Goal: Information Seeking & Learning: Learn about a topic

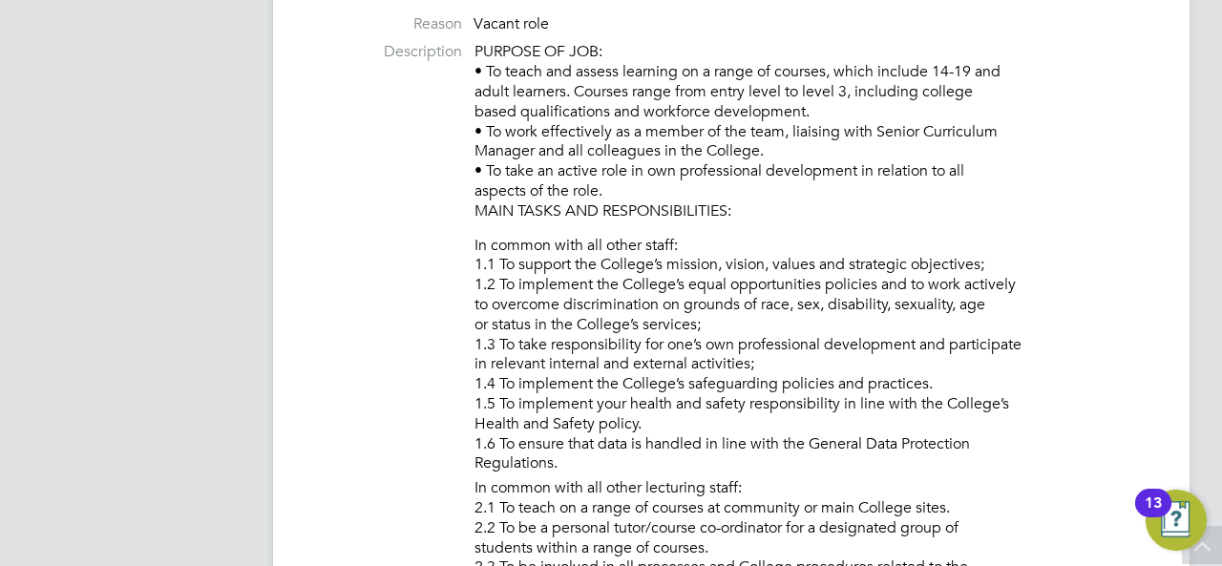
scroll to position [191, 0]
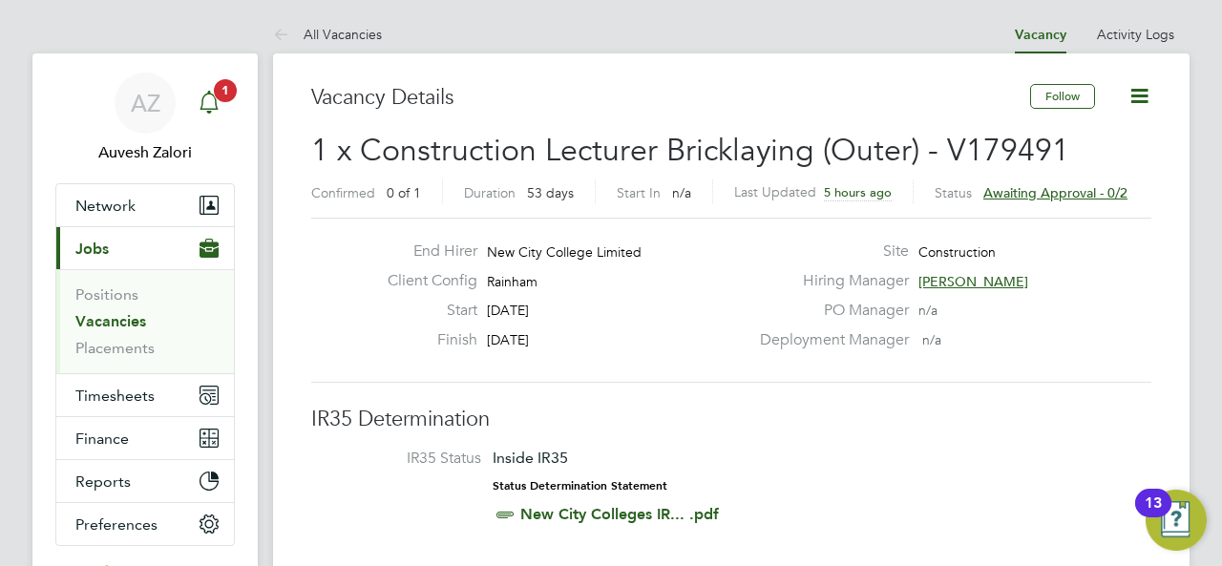
click at [199, 88] on div "Main navigation" at bounding box center [209, 103] width 38 height 38
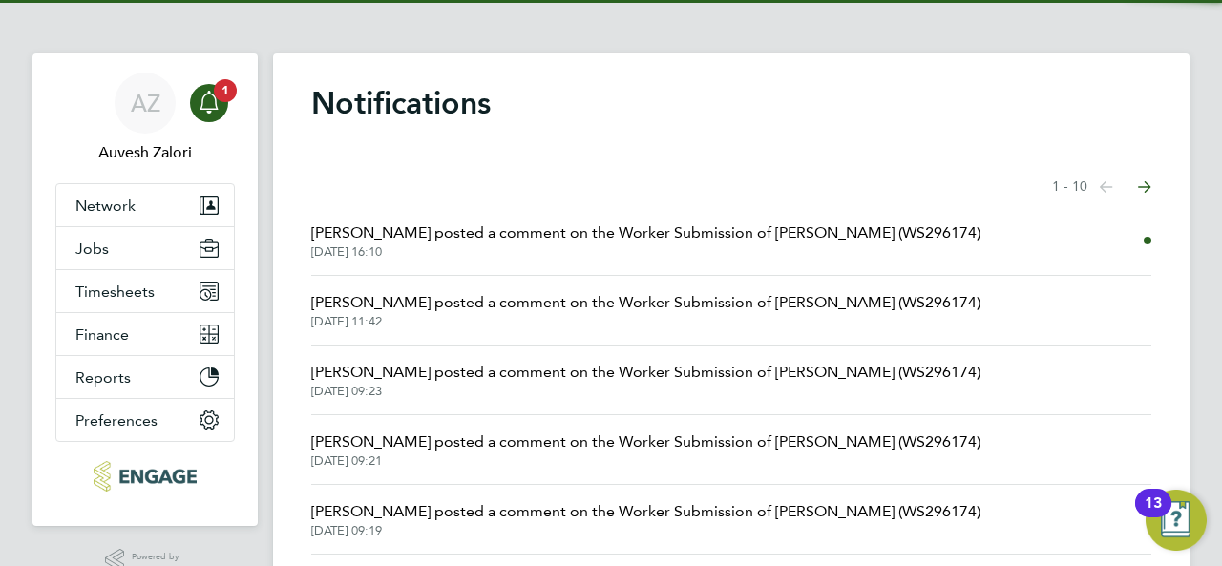
click at [583, 237] on span "Christopher Roper posted a comment on the Worker Submission of Tanbir Ahmed (WS…" at bounding box center [645, 232] width 669 height 23
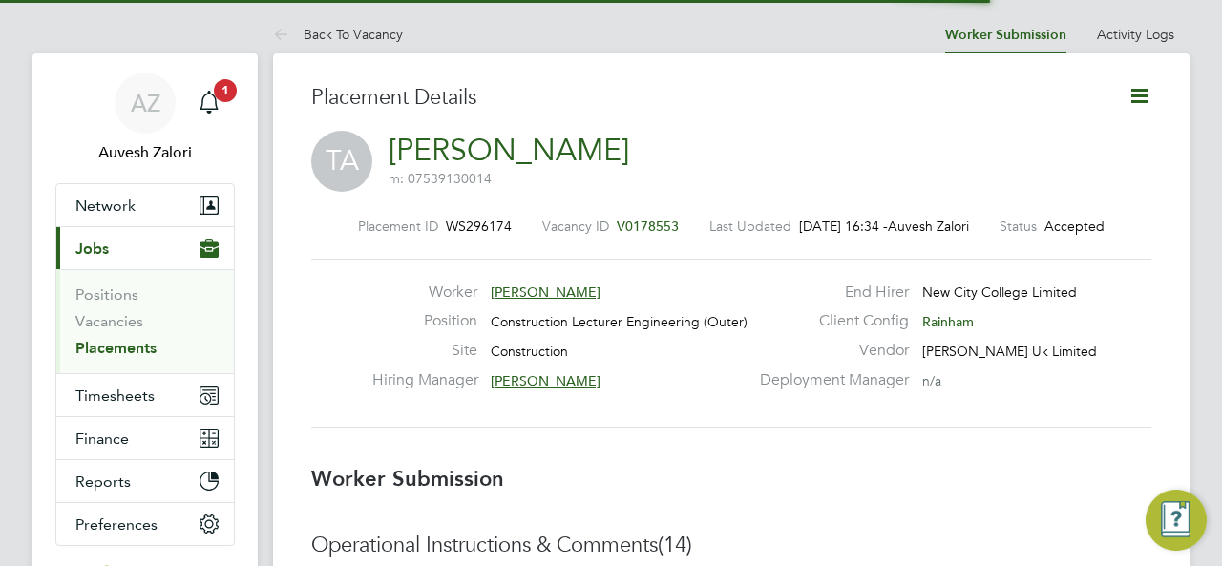
scroll to position [31, 377]
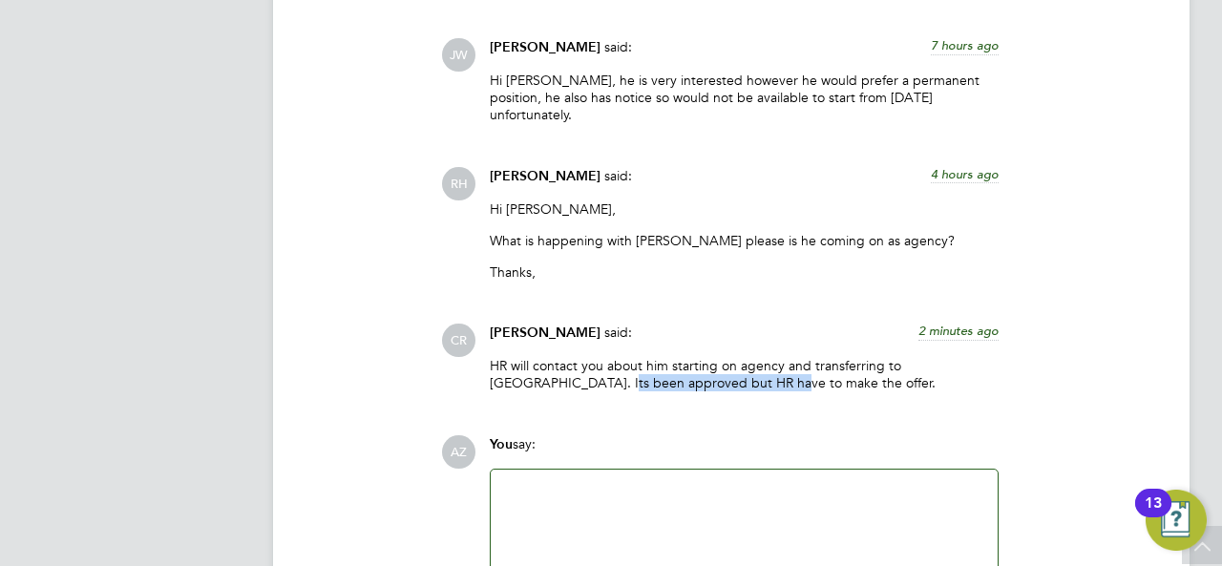
drag, startPoint x: 521, startPoint y: 354, endPoint x: 688, endPoint y: 347, distance: 167.1
click at [688, 357] on p "HR will contact you about him starting on agency and transferring to perm. Its …" at bounding box center [744, 374] width 509 height 34
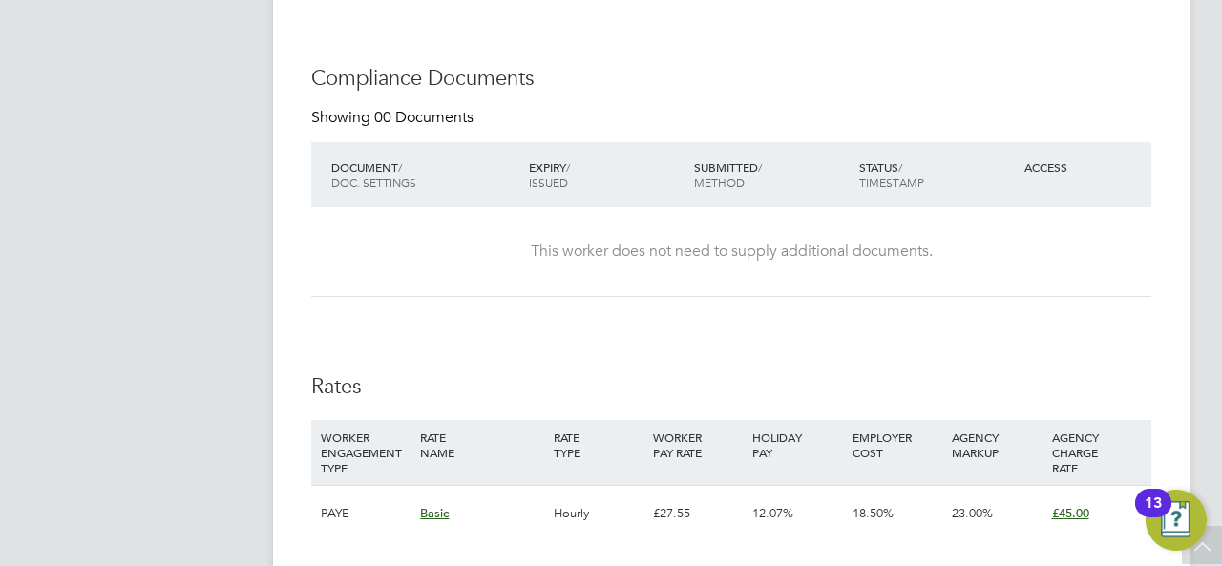
scroll to position [1241, 0]
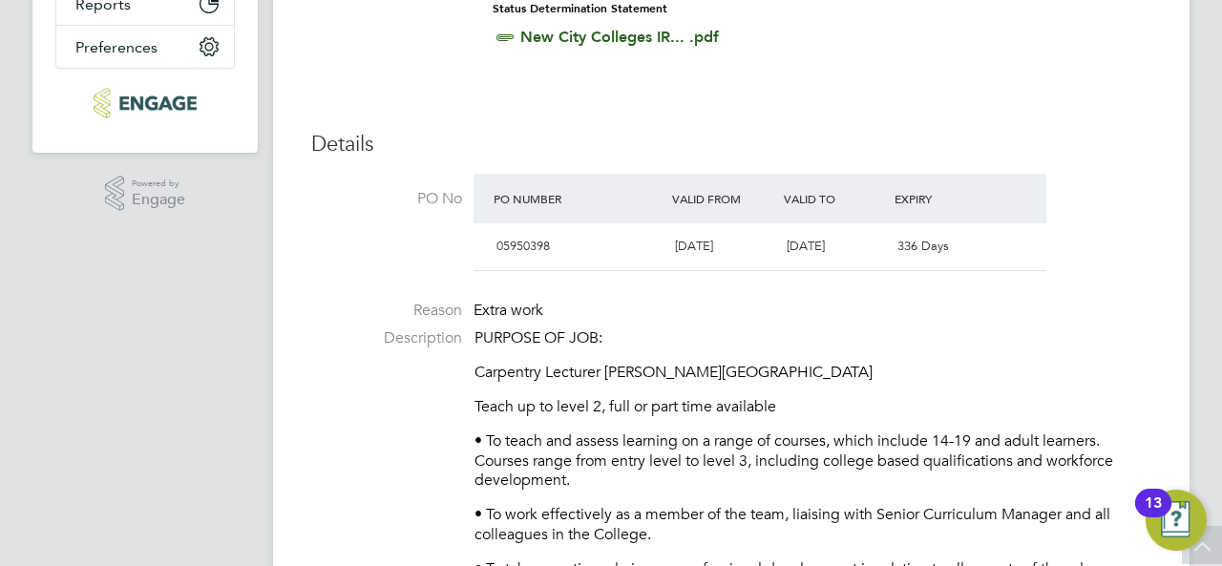
scroll to position [573, 0]
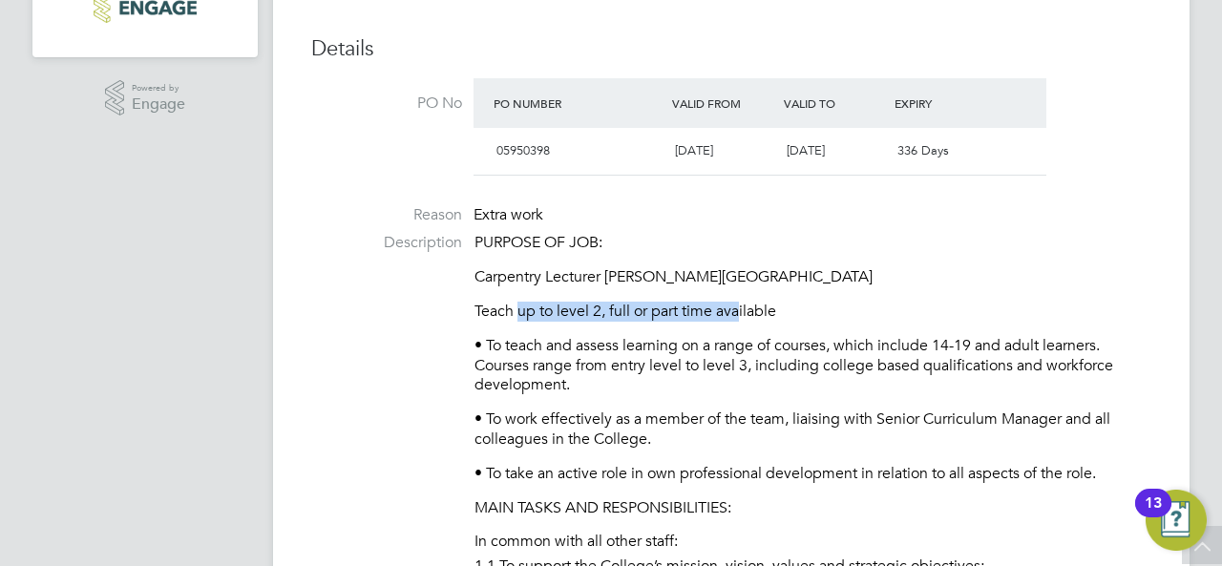
drag, startPoint x: 519, startPoint y: 306, endPoint x: 745, endPoint y: 307, distance: 226.2
click at [745, 307] on p "Teach up to level 2, full or part time available" at bounding box center [812, 312] width 677 height 20
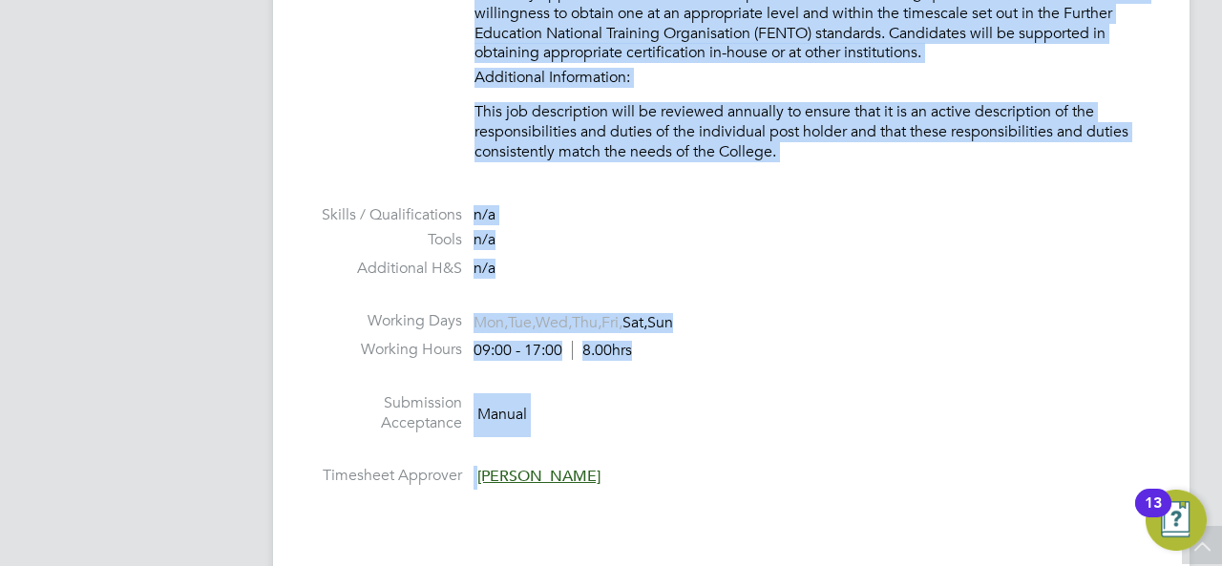
scroll to position [2904, 0]
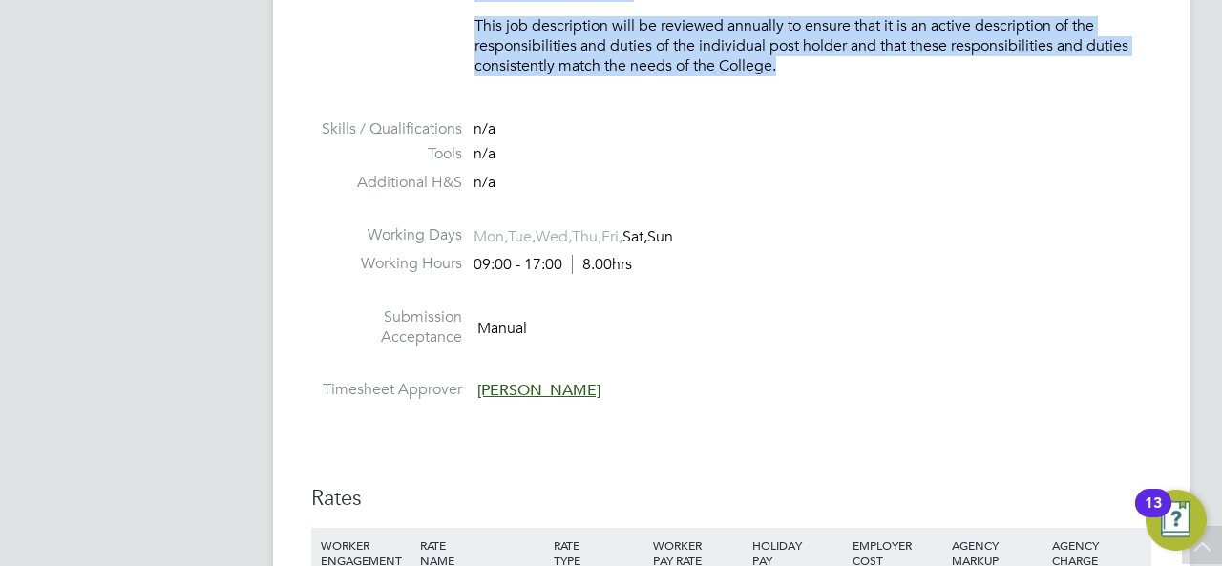
drag, startPoint x: 477, startPoint y: 83, endPoint x: 815, endPoint y: 60, distance: 338.6
copy div "Carpentry Lecturer Hackney Campus Teach up to level 2, full or part time availa…"
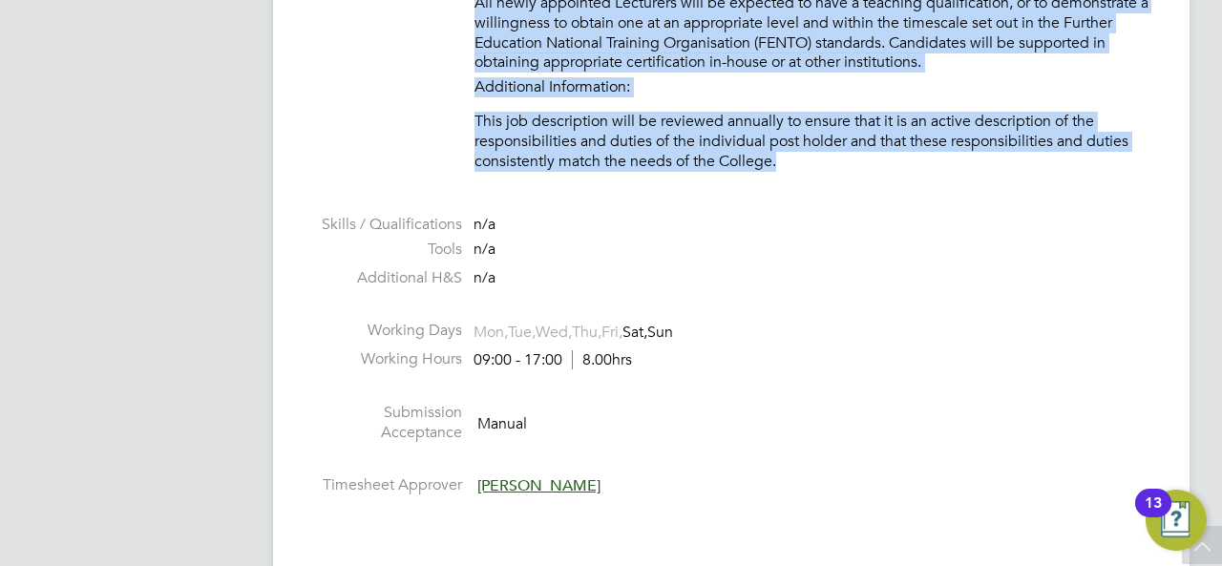
scroll to position [2713, 0]
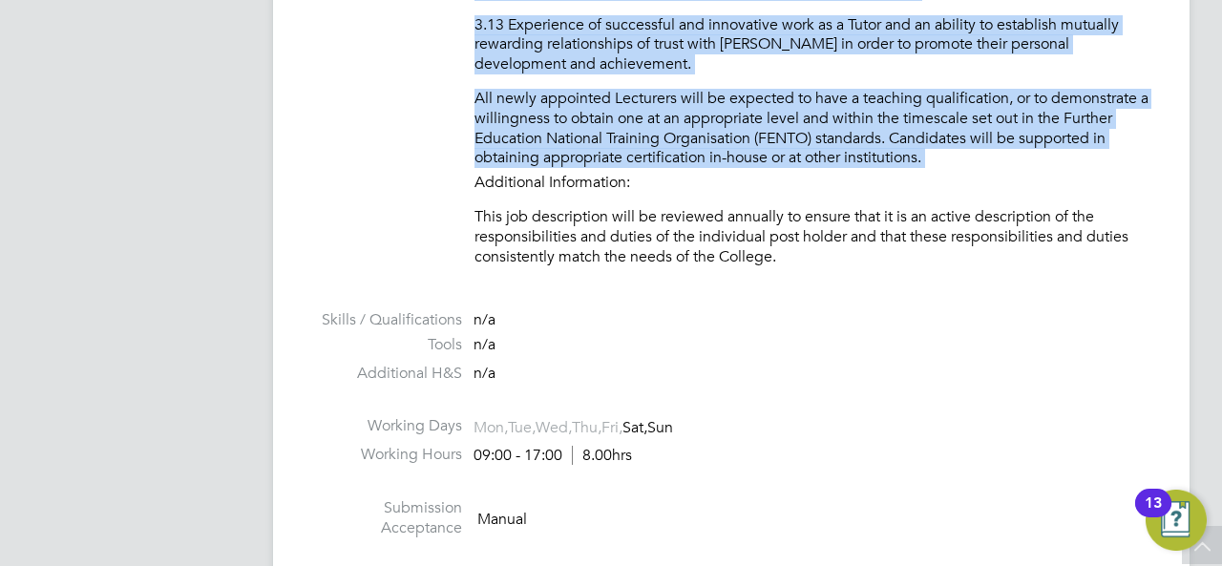
copy div "Carpentry Lecturer Hackney Campus Teach up to level 2, full or part time availa…"
